Goal: Information Seeking & Learning: Check status

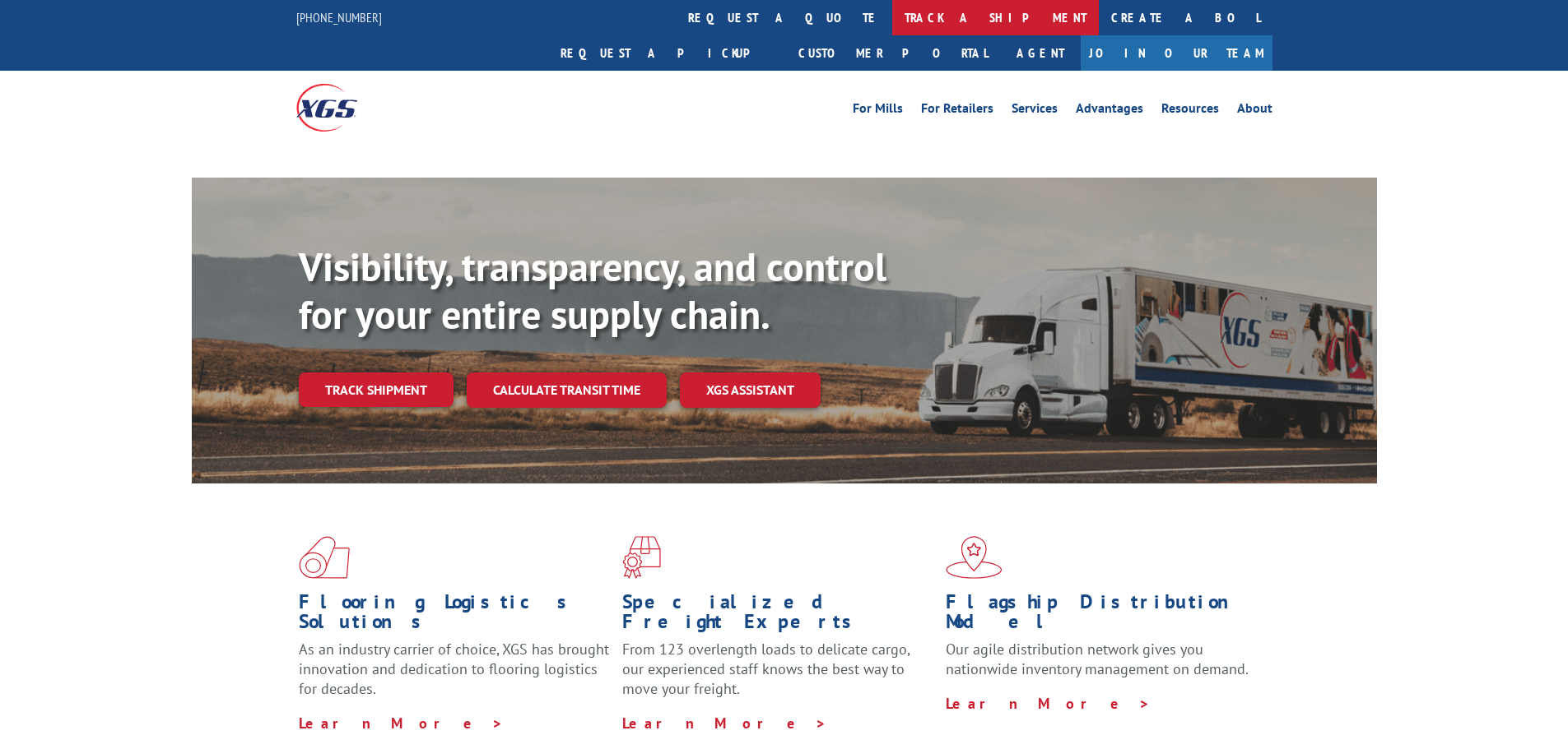
click at [892, 17] on link "track a shipment" at bounding box center [995, 18] width 207 height 35
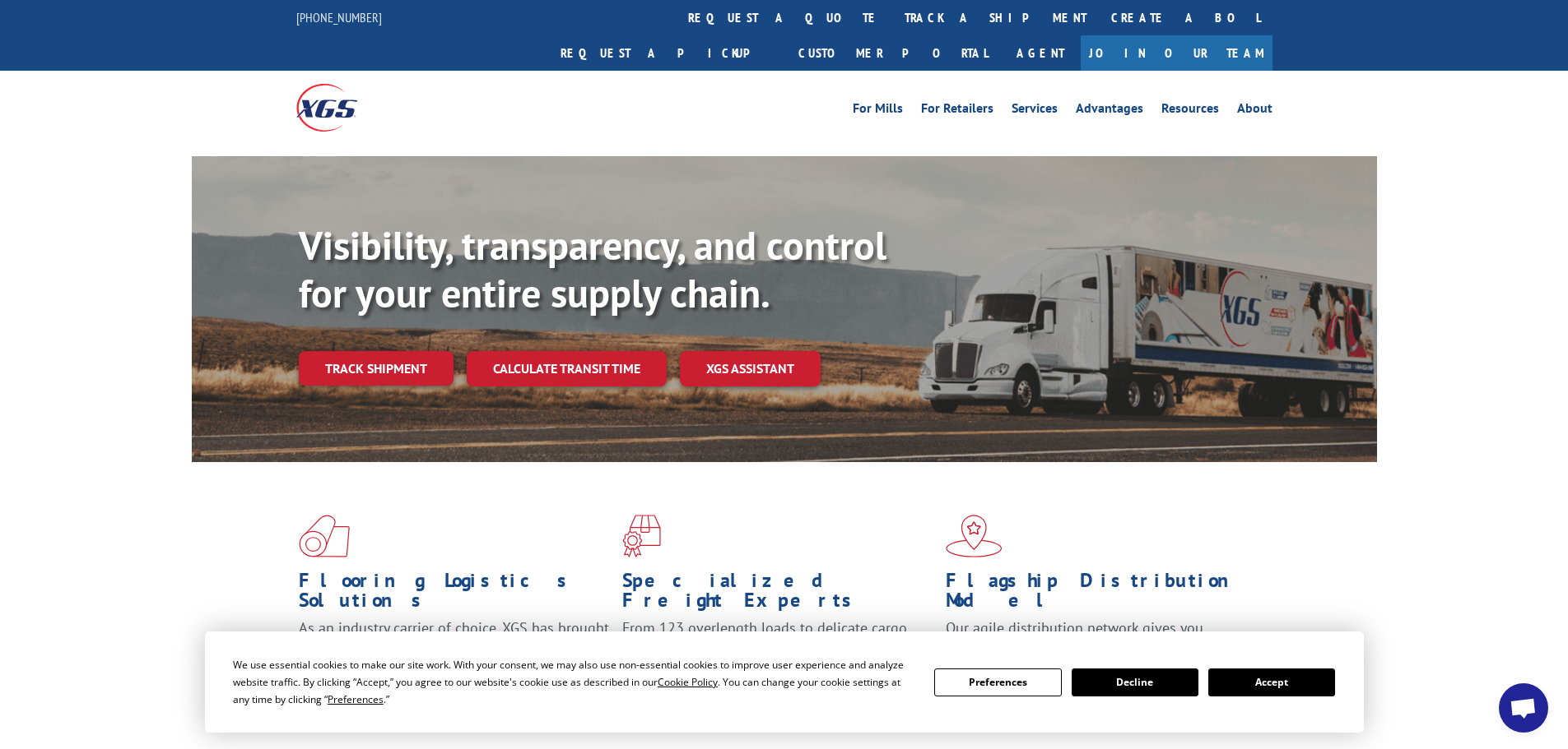
click at [1281, 680] on button "Accept" at bounding box center [1272, 683] width 127 height 28
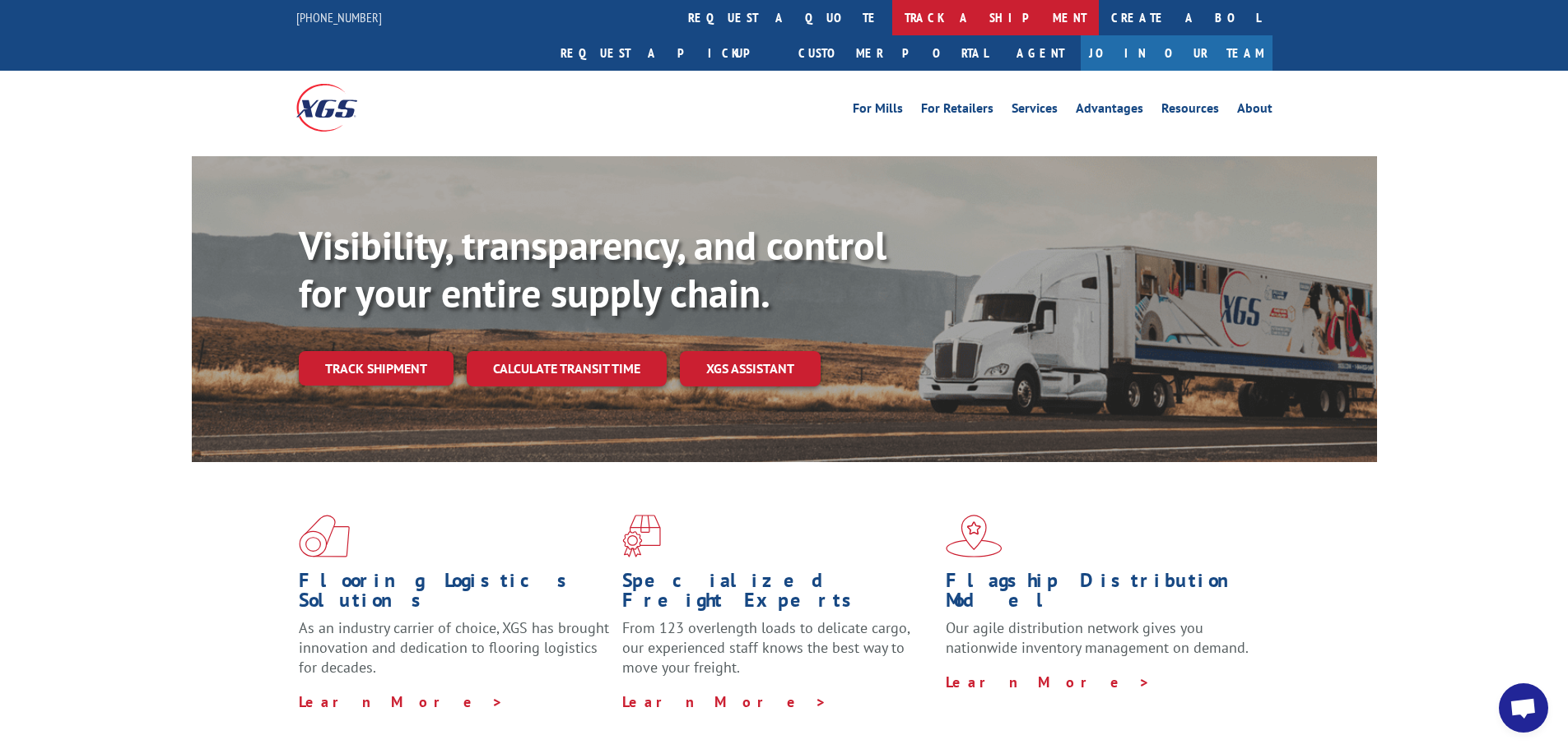
click at [892, 14] on link "track a shipment" at bounding box center [995, 18] width 207 height 35
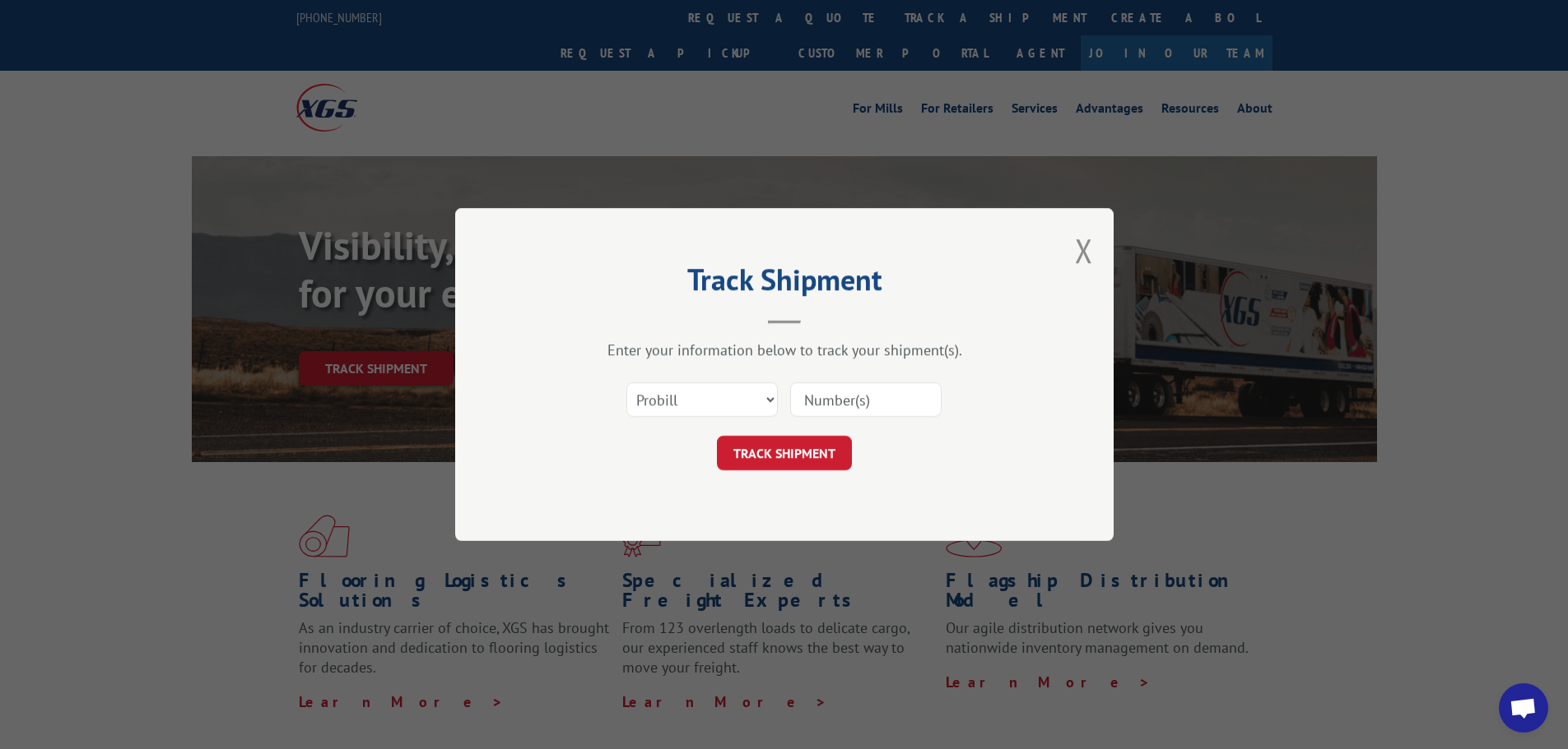
click at [840, 399] on input at bounding box center [866, 400] width 151 height 35
paste input "17521265"
type input "17521265"
click at [785, 452] on button "TRACK SHIPMENT" at bounding box center [784, 453] width 135 height 35
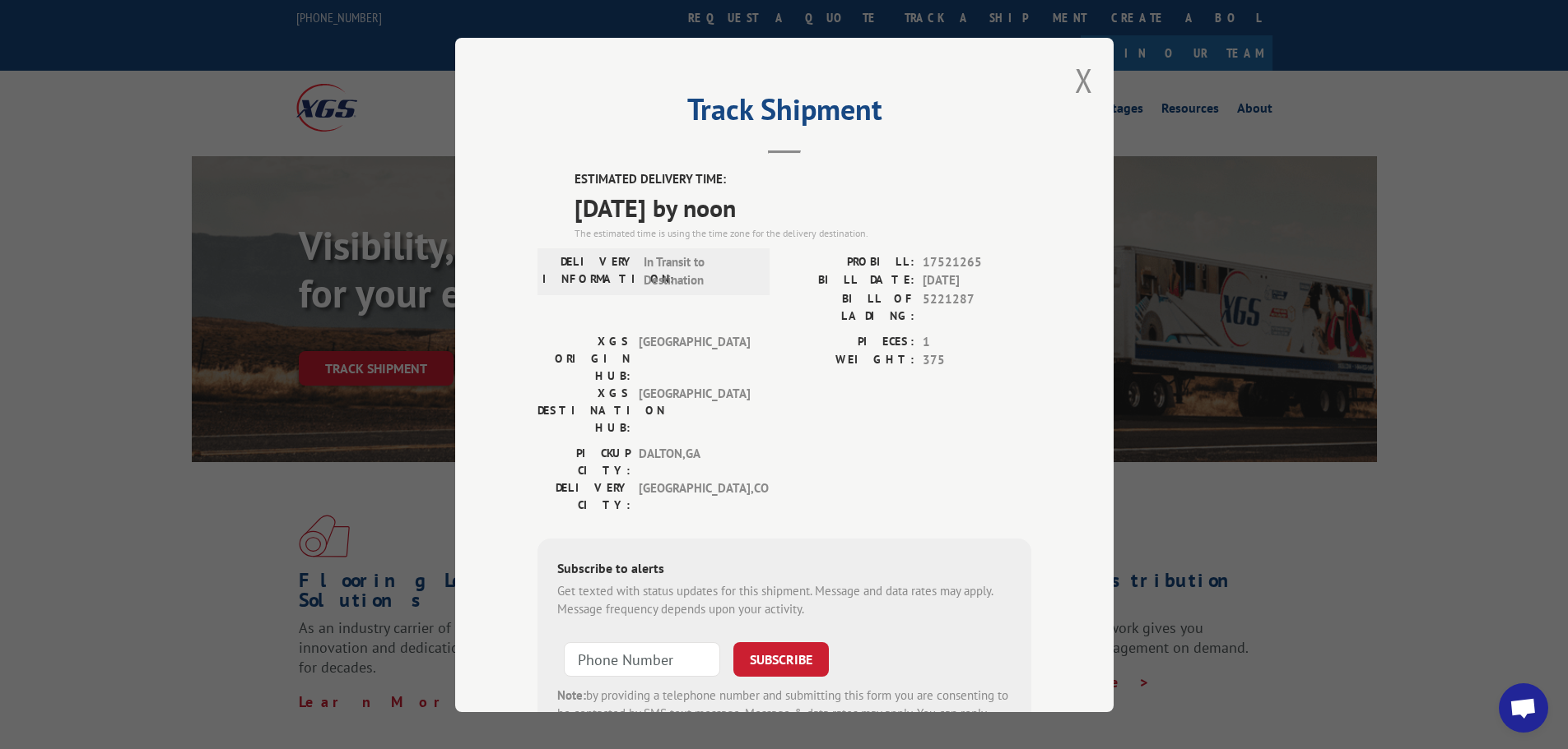
drag, startPoint x: 794, startPoint y: 205, endPoint x: 542, endPoint y: 201, distance: 252.0
click at [542, 201] on div "ESTIMATED DELIVERY TIME: [DATE] by noon The estimated time is using the time zo…" at bounding box center [784, 465] width 494 height 591
click at [808, 445] on div "PICKUP CITY: [GEOGRAPHIC_DATA] , [GEOGRAPHIC_DATA]: [GEOGRAPHIC_DATA] , [GEOGRA…" at bounding box center [784, 483] width 494 height 78
drag, startPoint x: 795, startPoint y: 215, endPoint x: 533, endPoint y: 203, distance: 262.3
click at [537, 203] on div "ESTIMATED DELIVERY TIME: [DATE] by noon The estimated time is using the time zo…" at bounding box center [784, 465] width 494 height 591
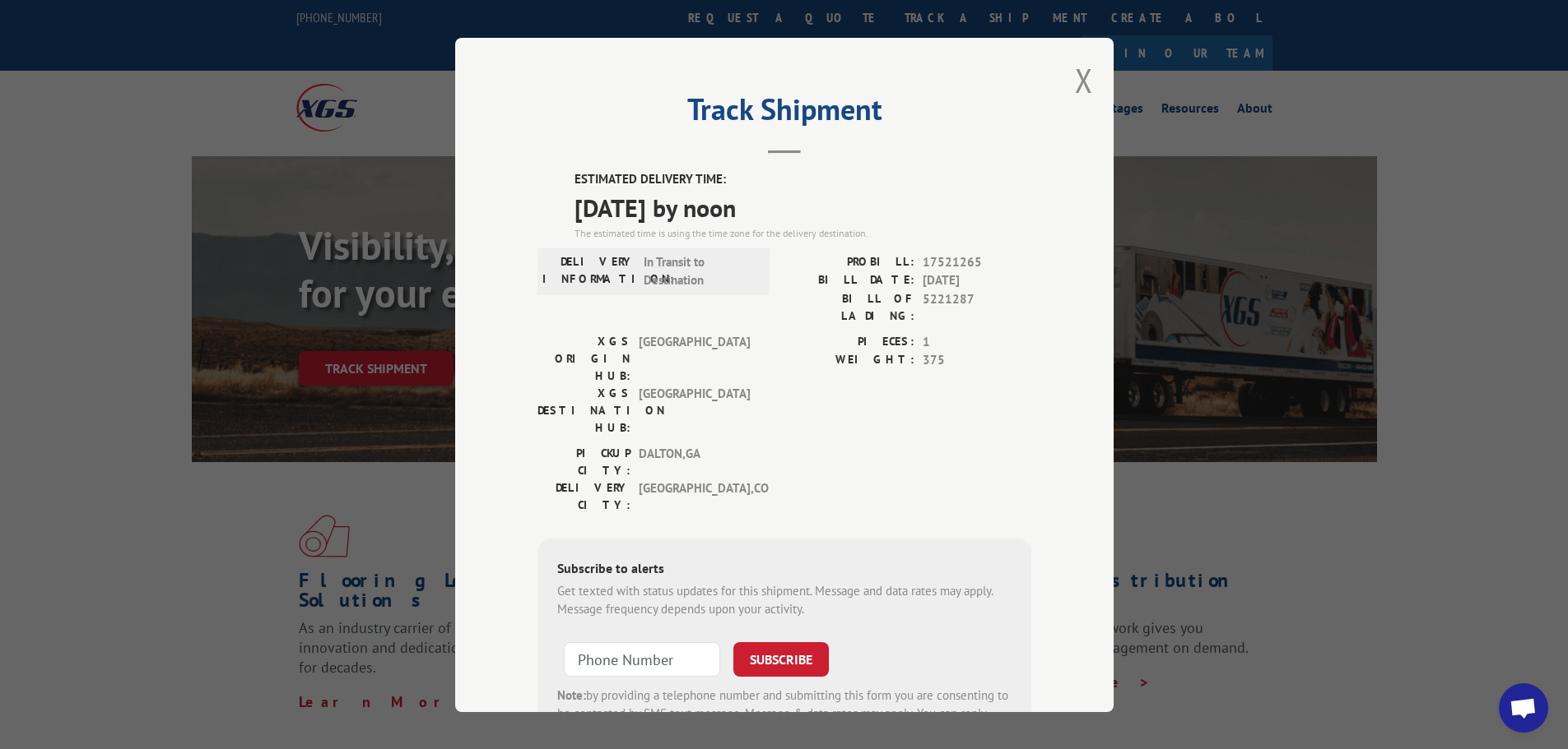
copy span "[DATE] by noon"
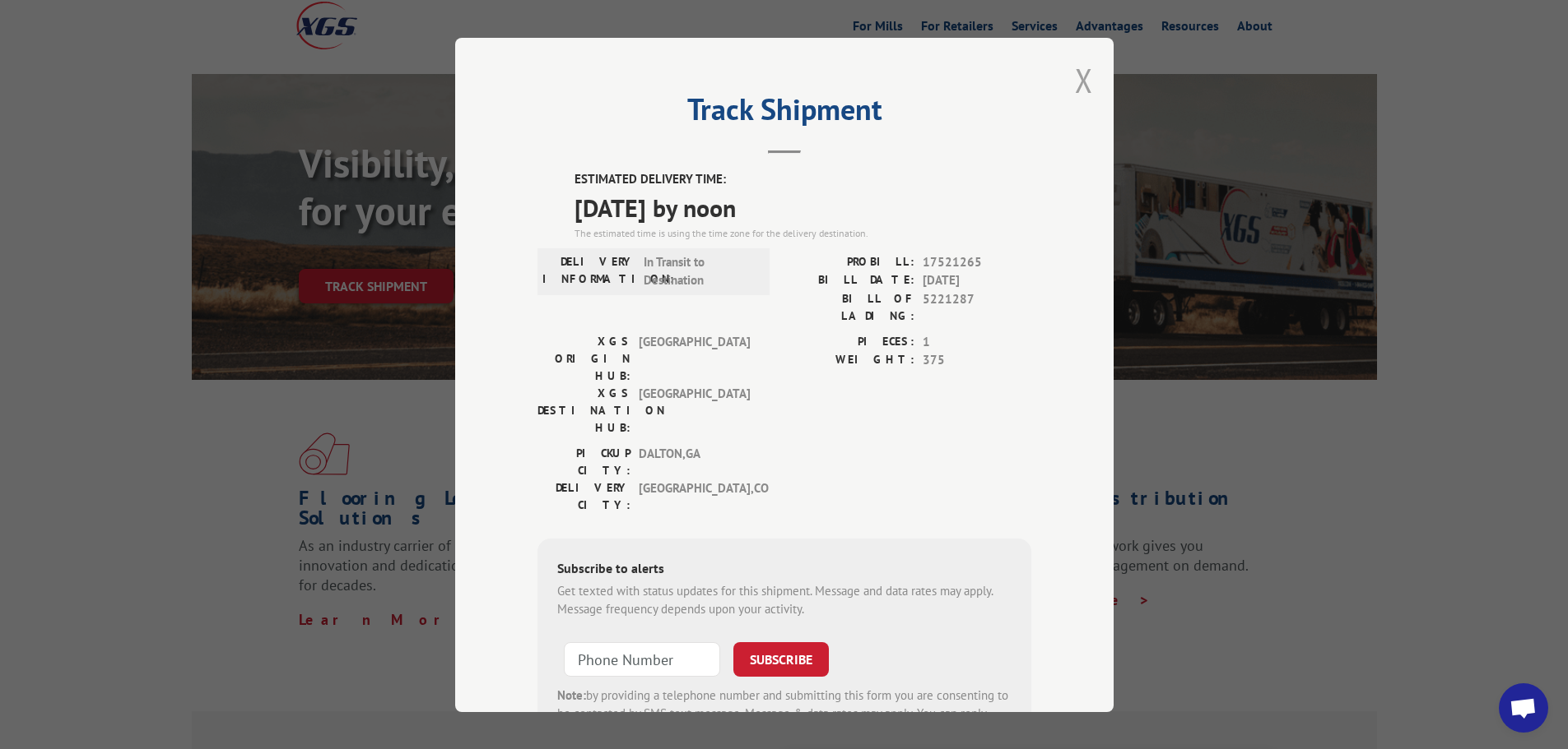
click at [1075, 80] on button "Close modal" at bounding box center [1083, 80] width 18 height 44
